Goal: Information Seeking & Learning: Check status

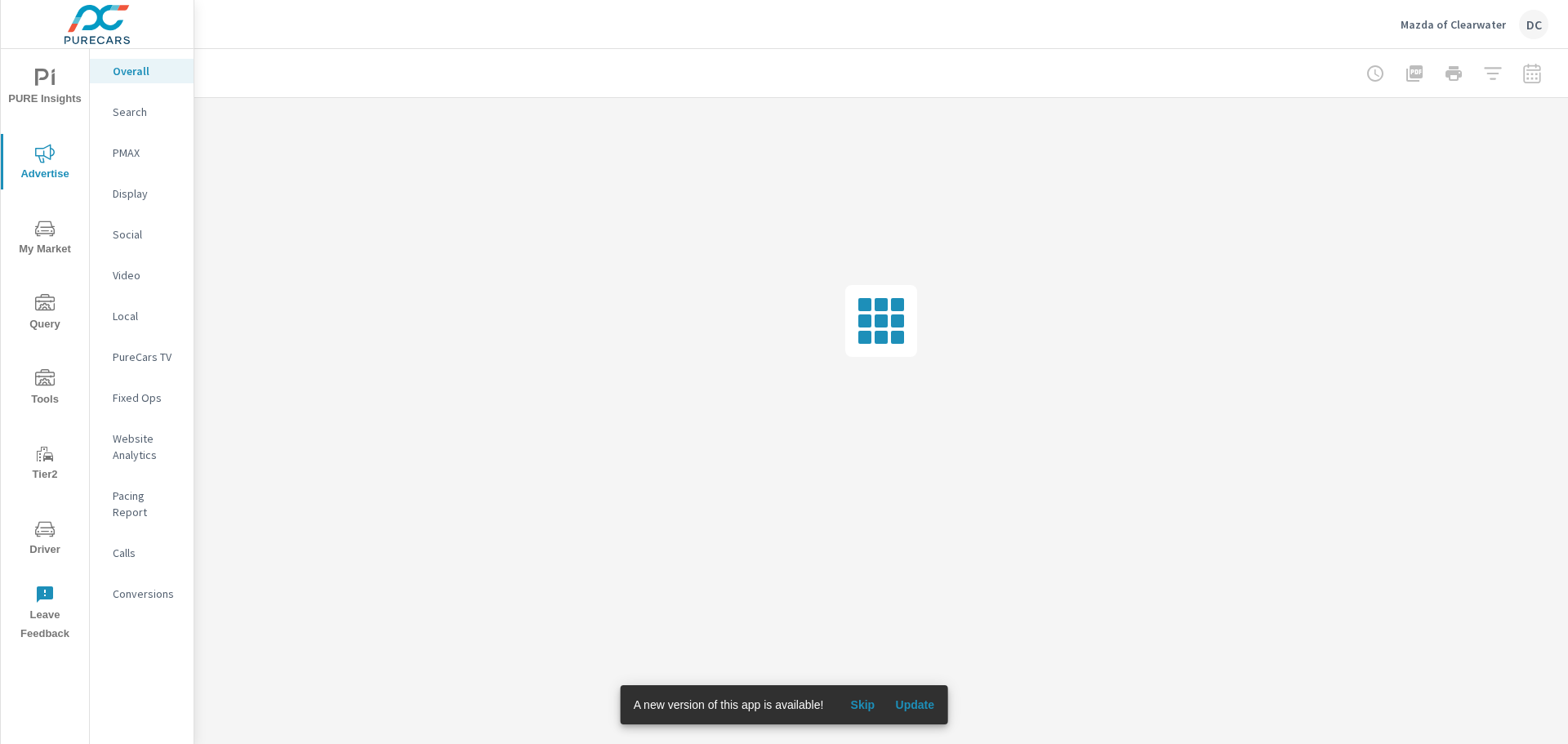
click at [913, 701] on span "Update" at bounding box center [915, 704] width 40 height 14
